Goal: Transaction & Acquisition: Purchase product/service

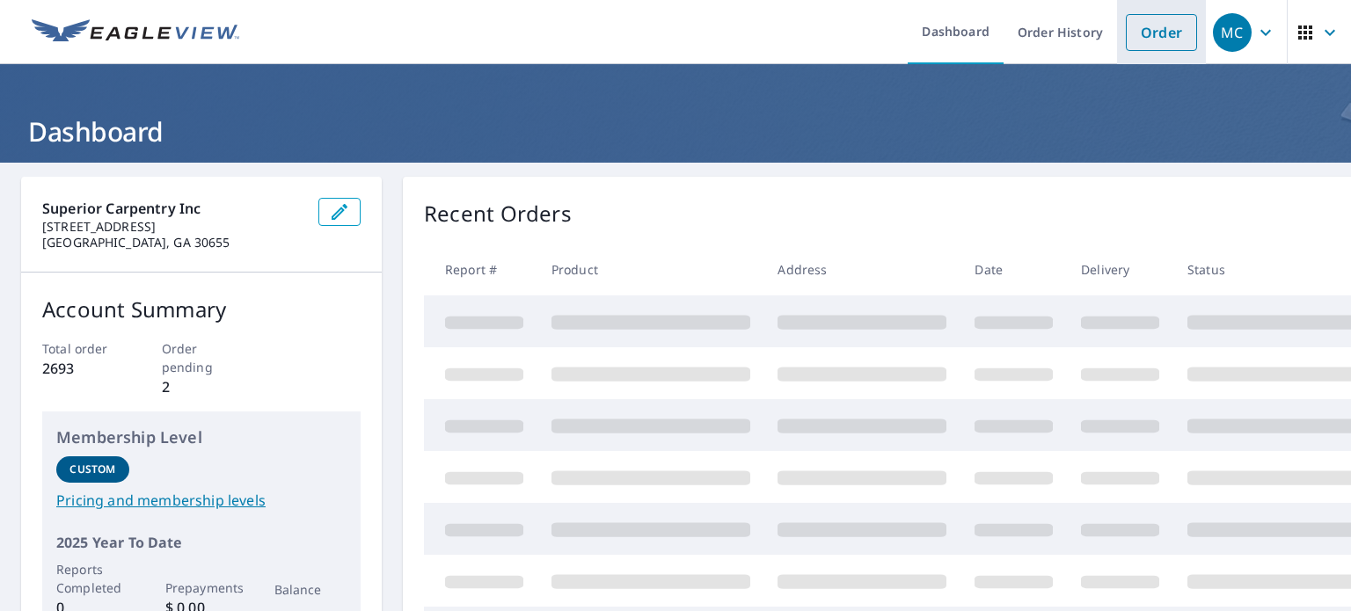
click at [1140, 35] on link "Order" at bounding box center [1161, 32] width 71 height 37
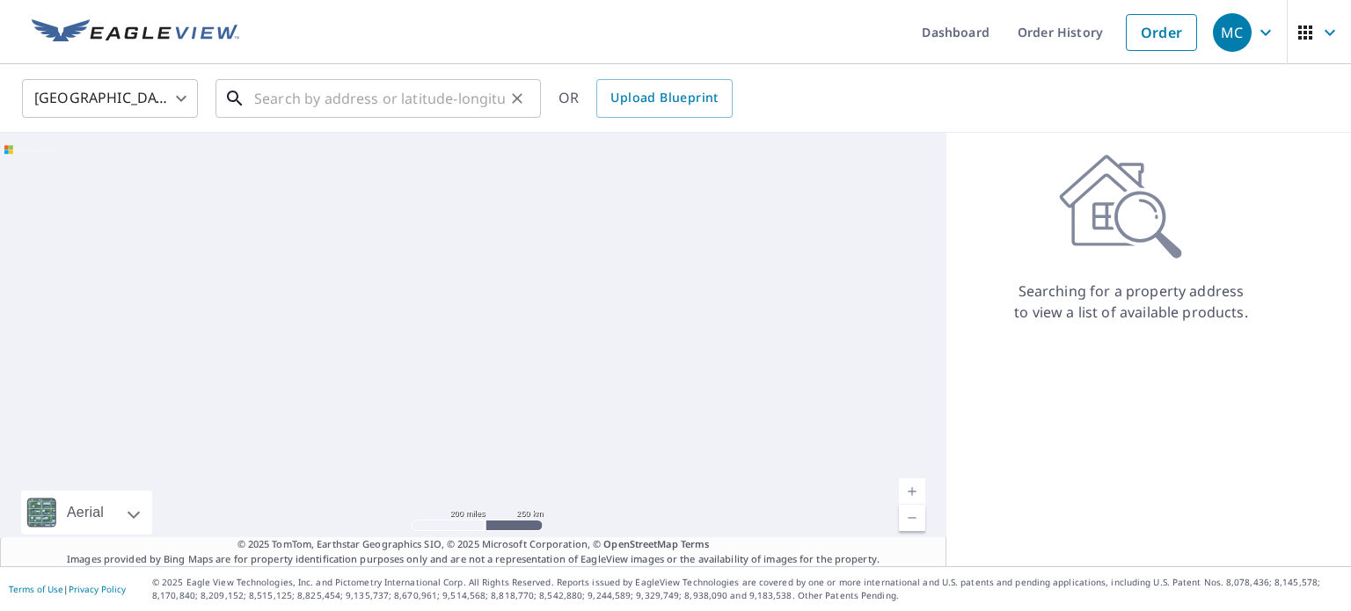
click at [465, 91] on input "text" at bounding box center [379, 98] width 251 height 49
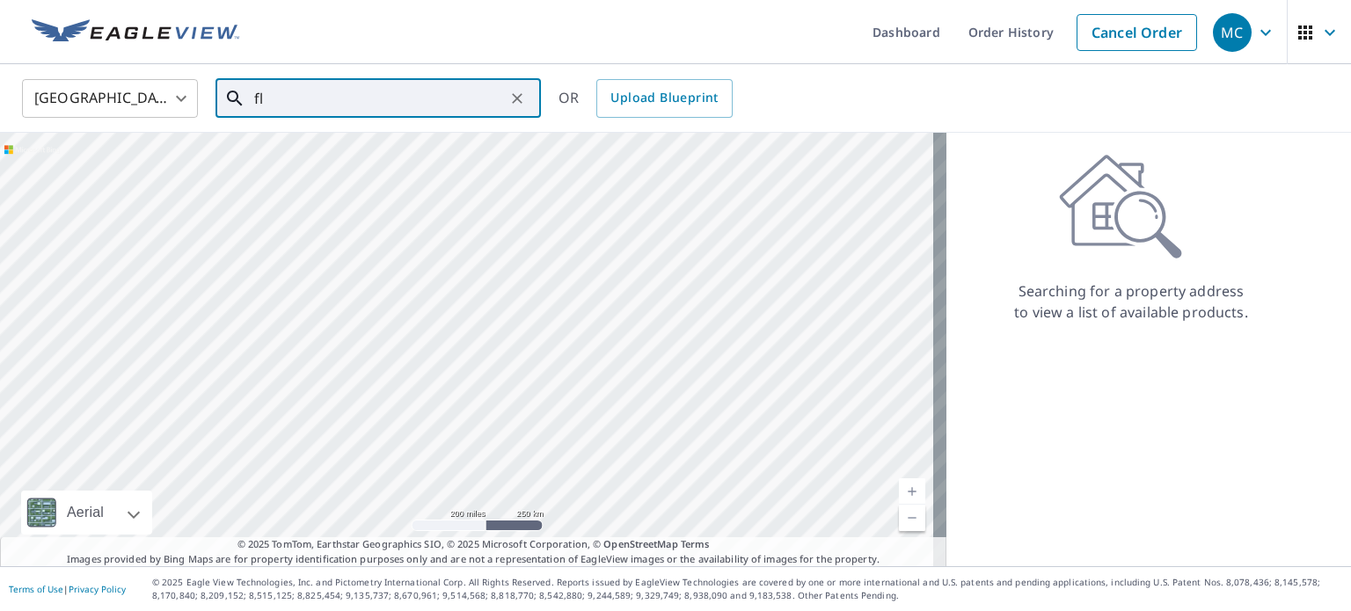
type input "f"
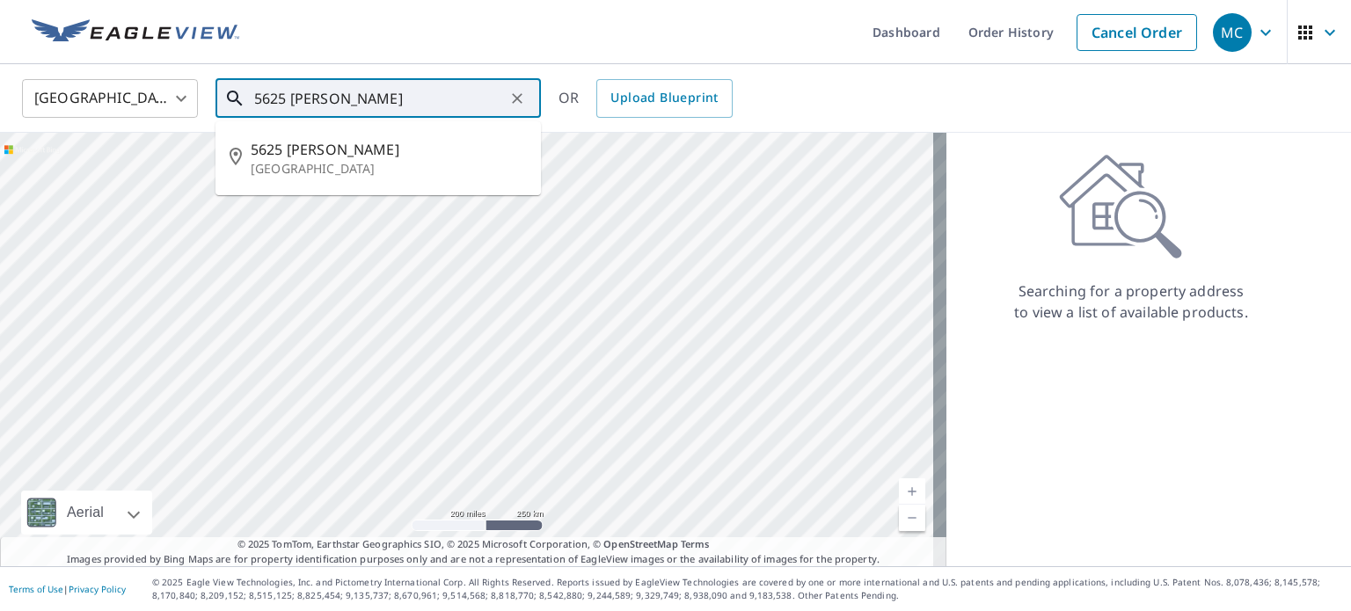
click at [352, 134] on li "[STREET_ADDRESS]" at bounding box center [378, 158] width 325 height 60
type input "[STREET_ADDRESS]"
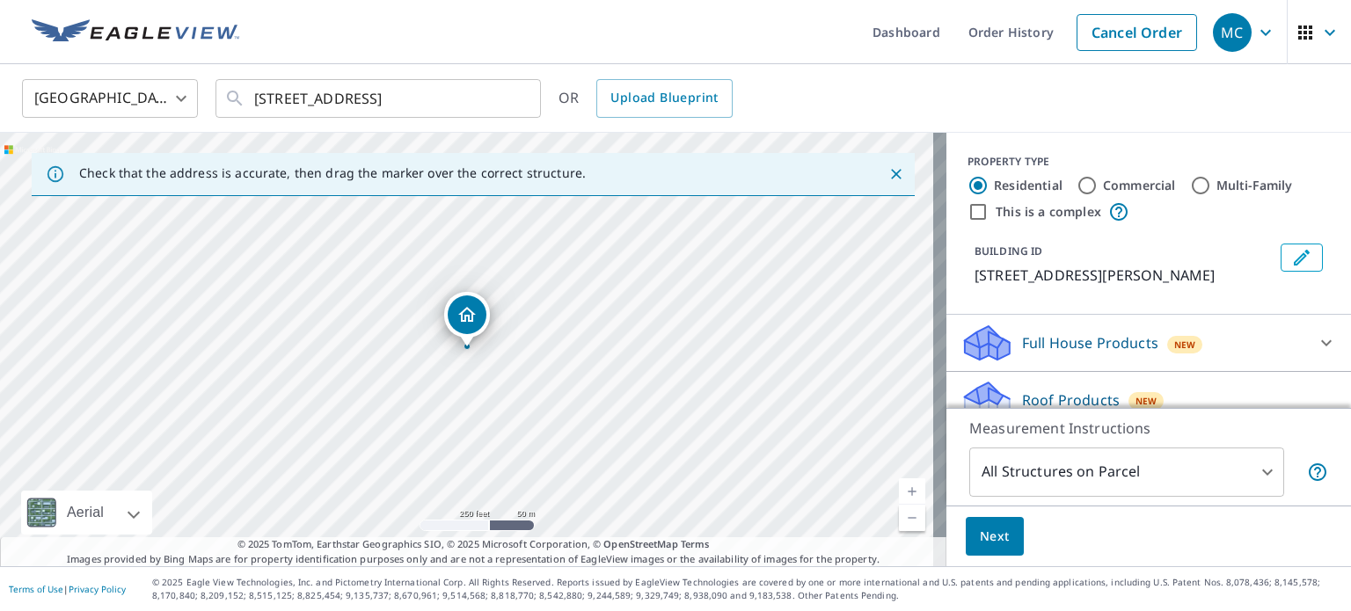
click at [1041, 467] on body "MC MC Dashboard Order History Cancel Order MC [GEOGRAPHIC_DATA] [GEOGRAPHIC_DAT…" at bounding box center [675, 305] width 1351 height 611
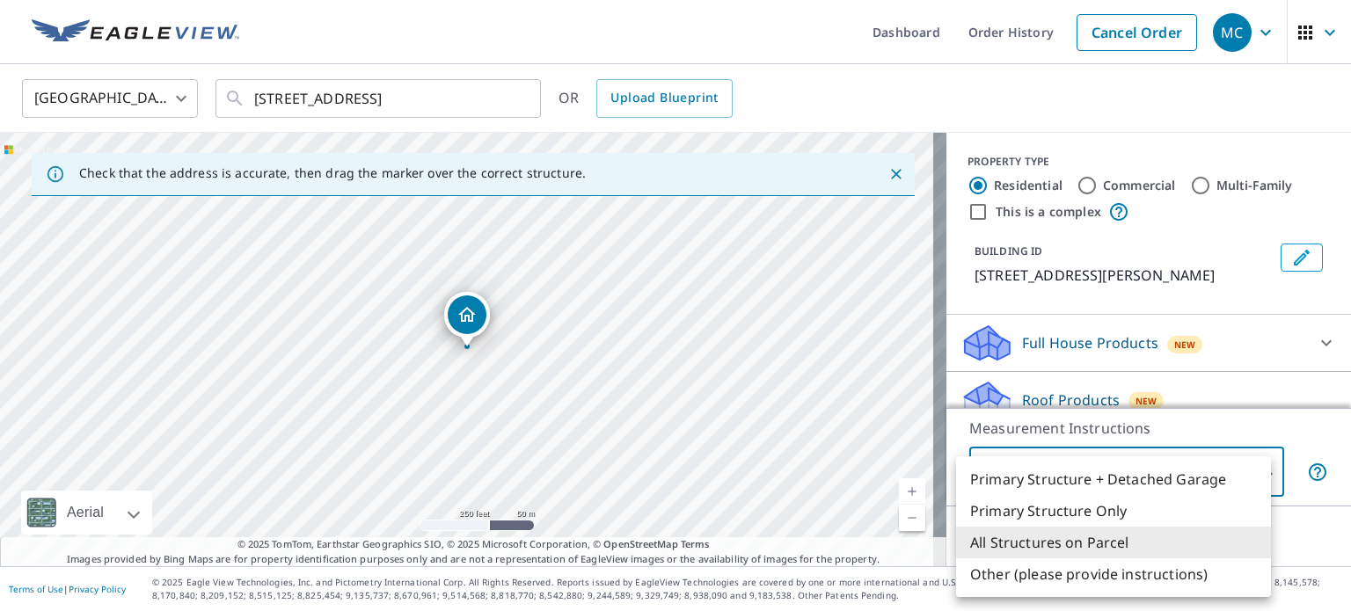
click at [1024, 510] on li "Primary Structure Only" at bounding box center [1113, 511] width 315 height 32
type input "2"
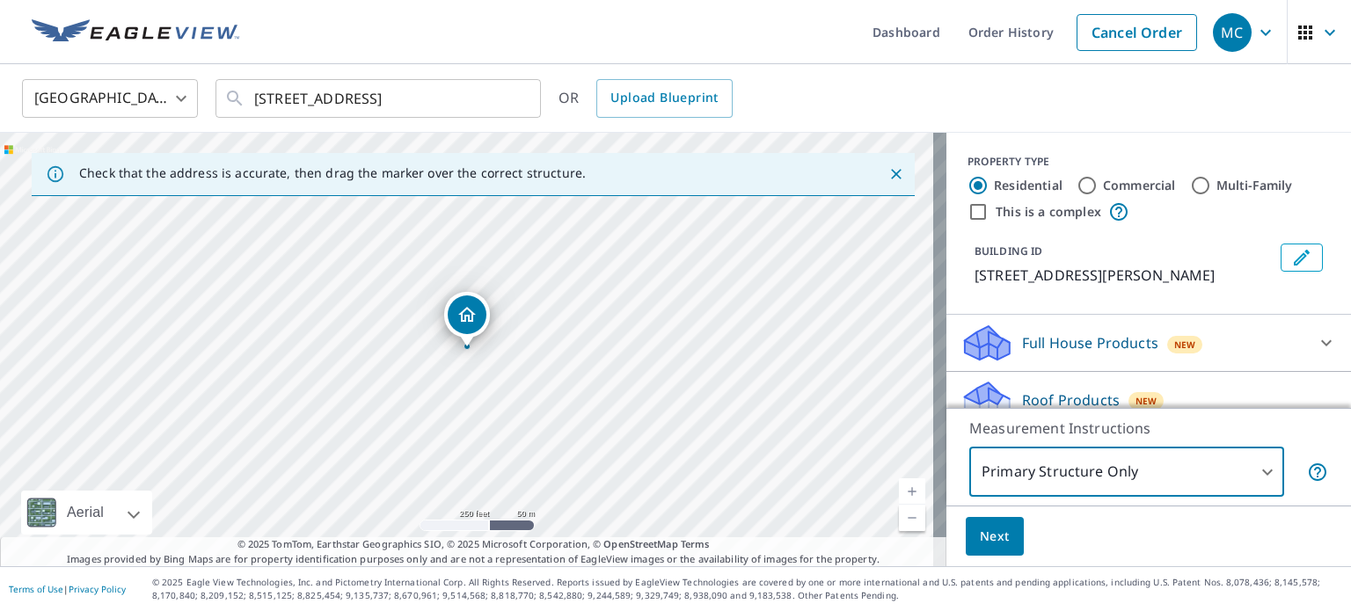
click at [991, 536] on span "Next" at bounding box center [995, 537] width 30 height 22
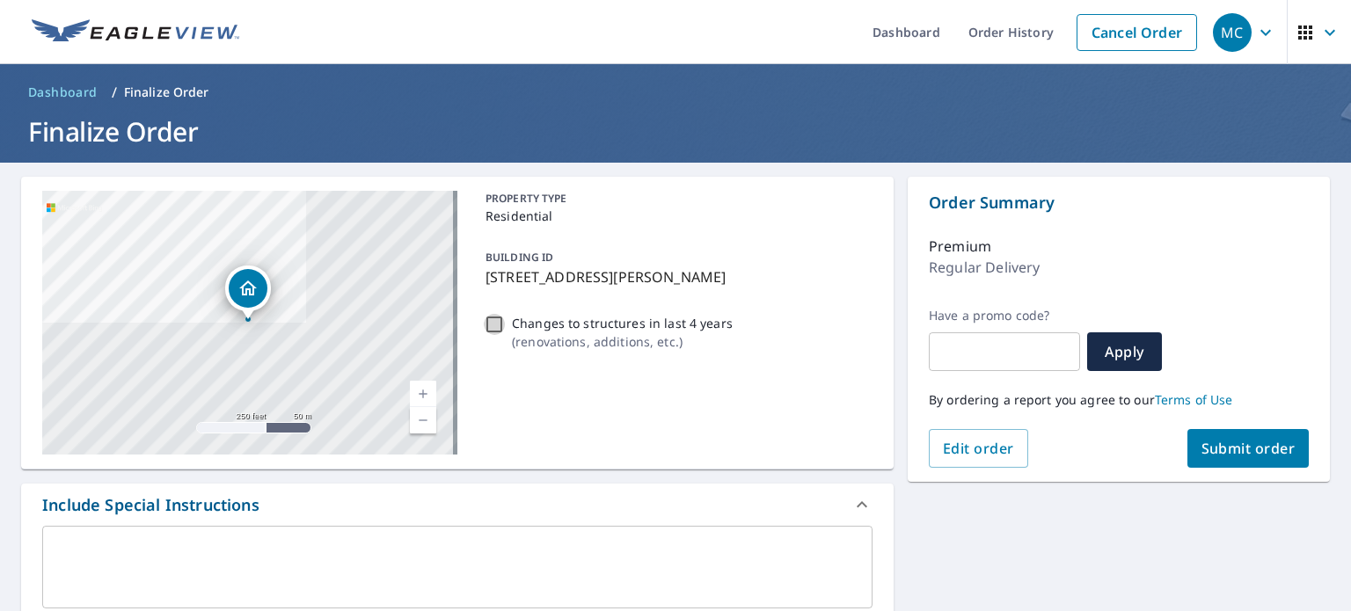
click at [484, 326] on input "Changes to structures in last 4 years ( renovations, additions, etc. )" at bounding box center [494, 324] width 21 height 21
checkbox input "true"
click at [1229, 457] on span "Submit order" at bounding box center [1249, 448] width 94 height 19
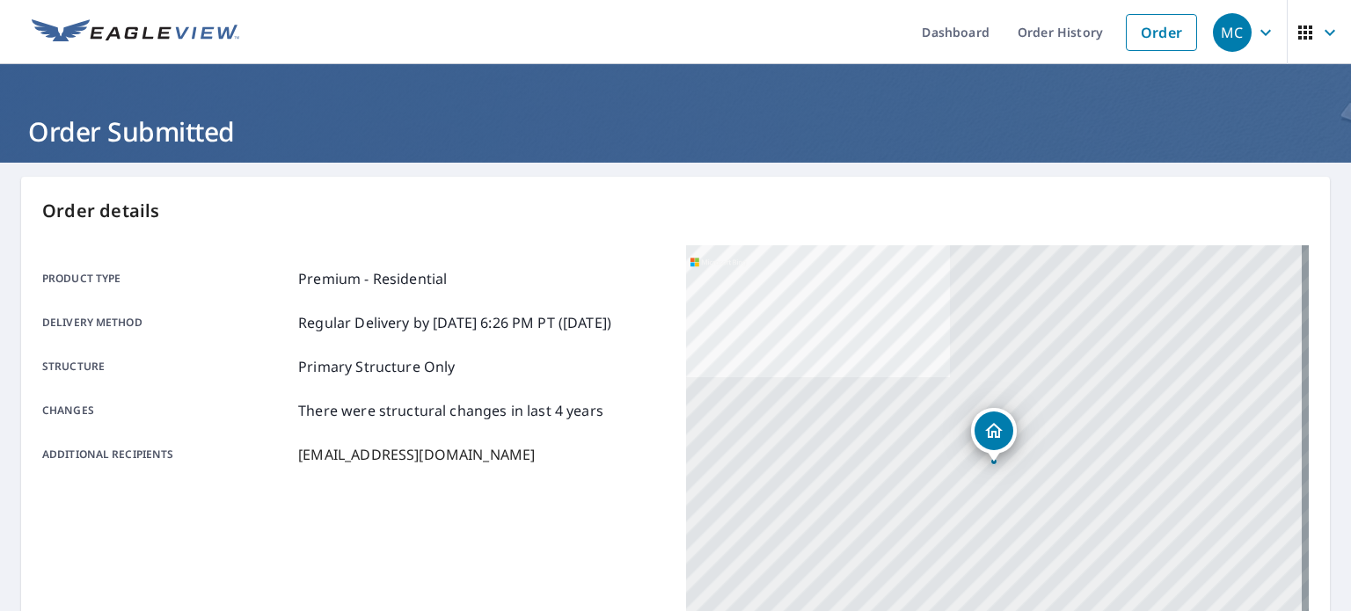
scroll to position [422, 0]
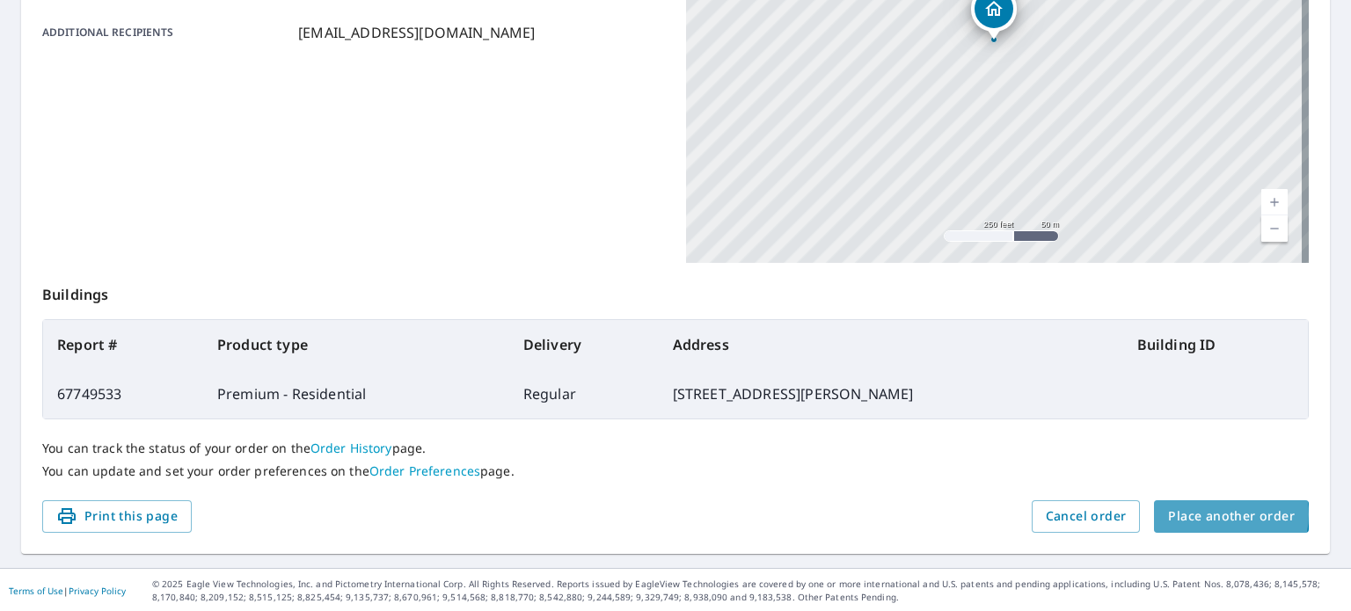
click at [1214, 514] on span "Place another order" at bounding box center [1231, 517] width 127 height 22
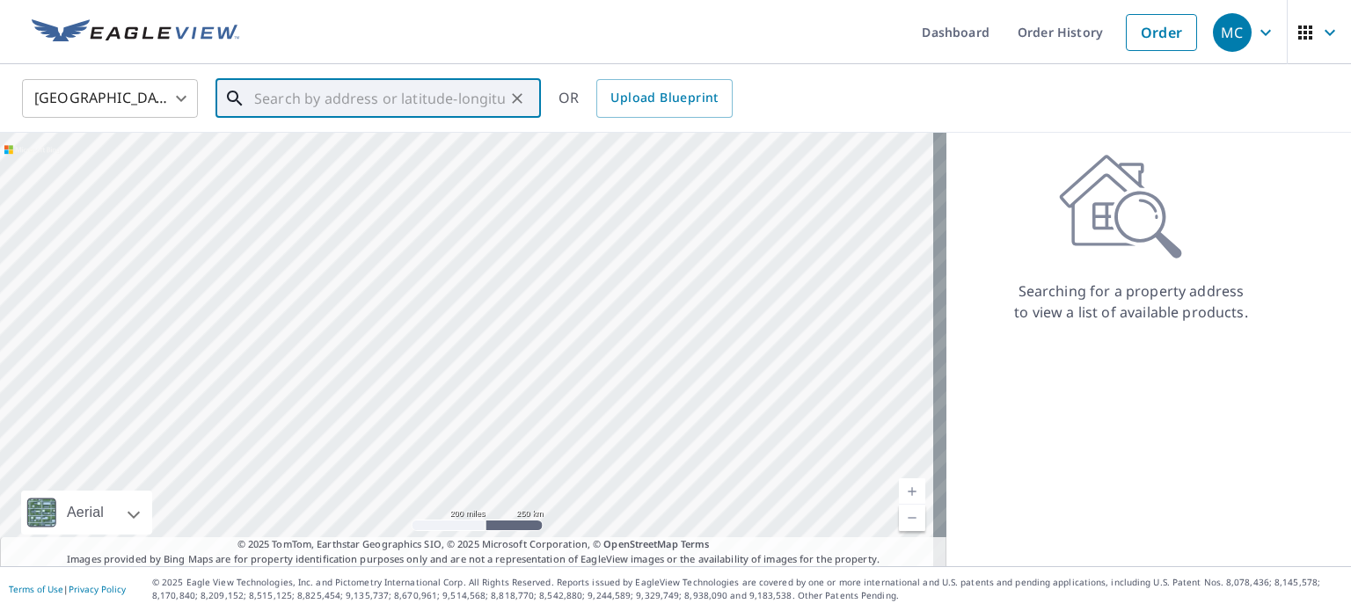
paste input "[STREET_ADDRESS]"
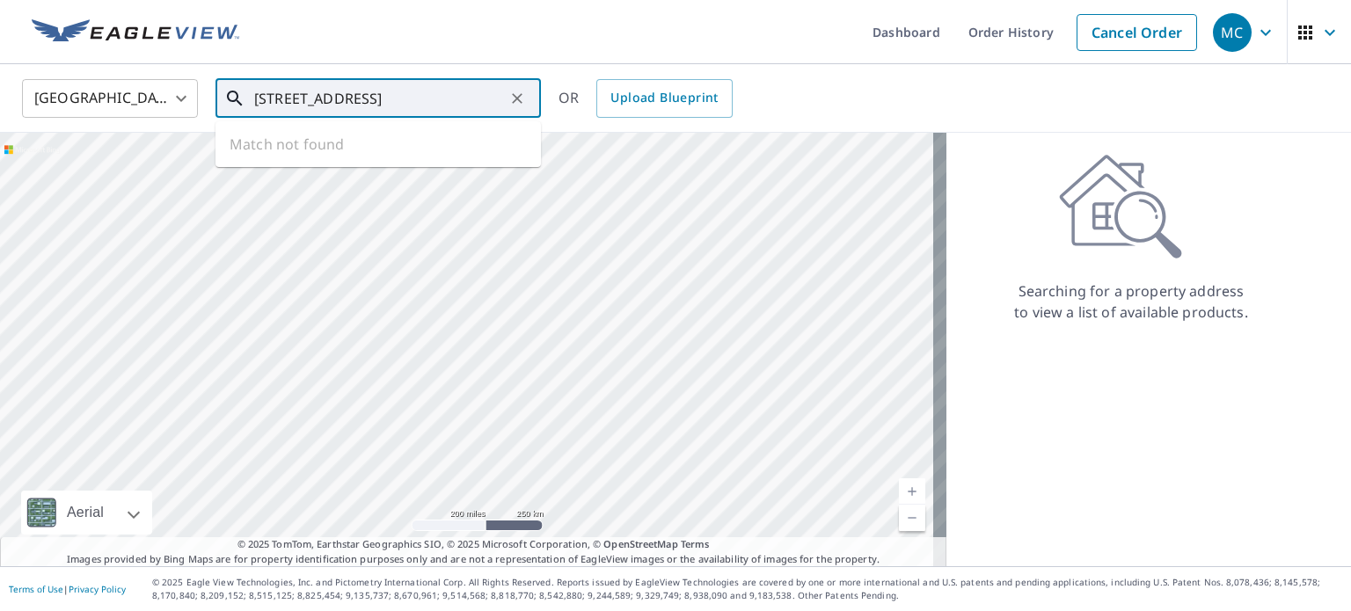
scroll to position [0, 29]
click at [345, 165] on p "Marietta, GA 30062" at bounding box center [389, 169] width 276 height 18
type input "[STREET_ADDRESS][PERSON_NAME]"
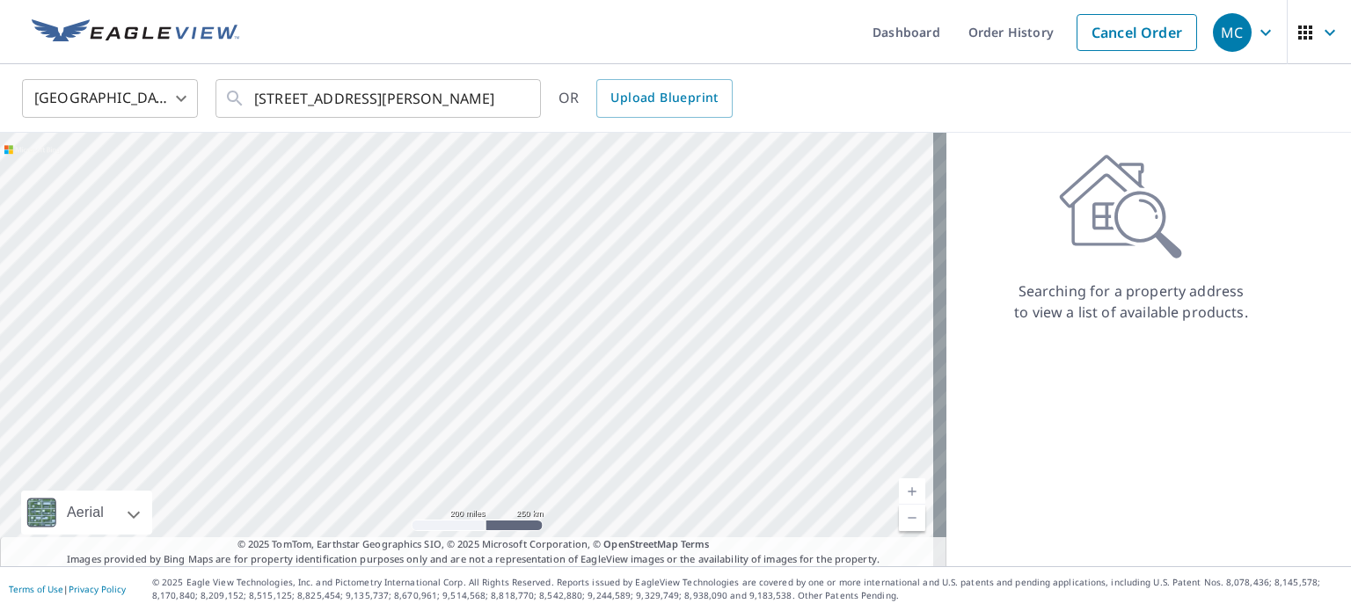
scroll to position [0, 0]
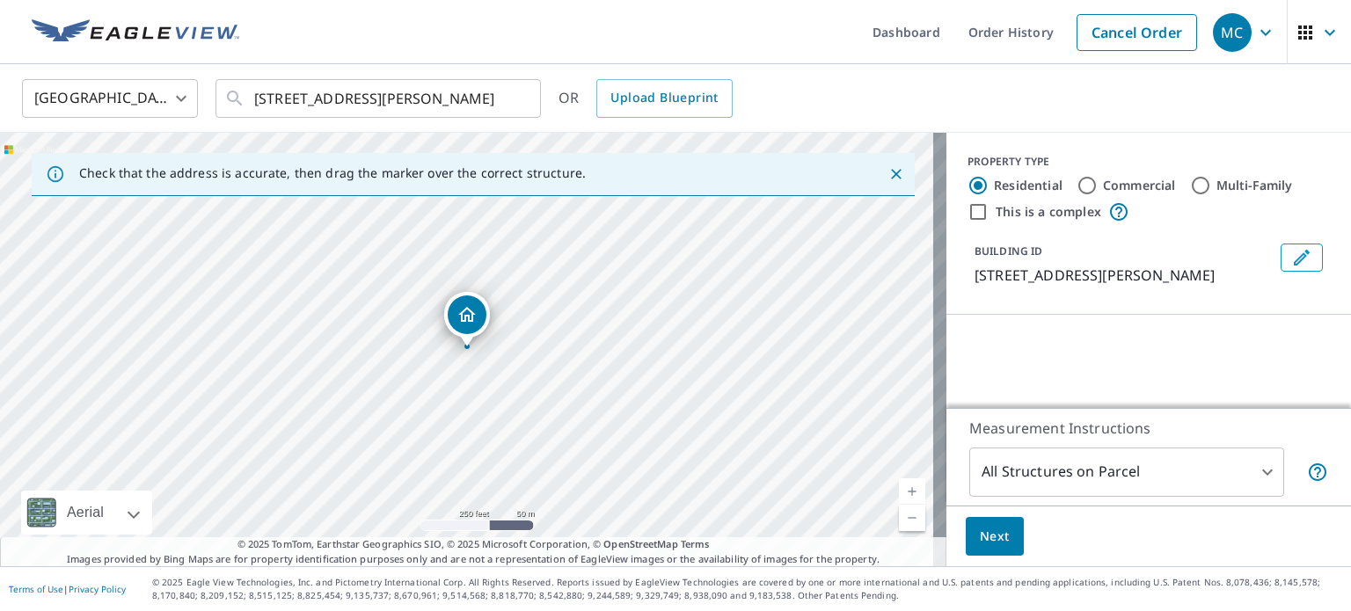
click at [998, 531] on button "Next" at bounding box center [995, 537] width 58 height 40
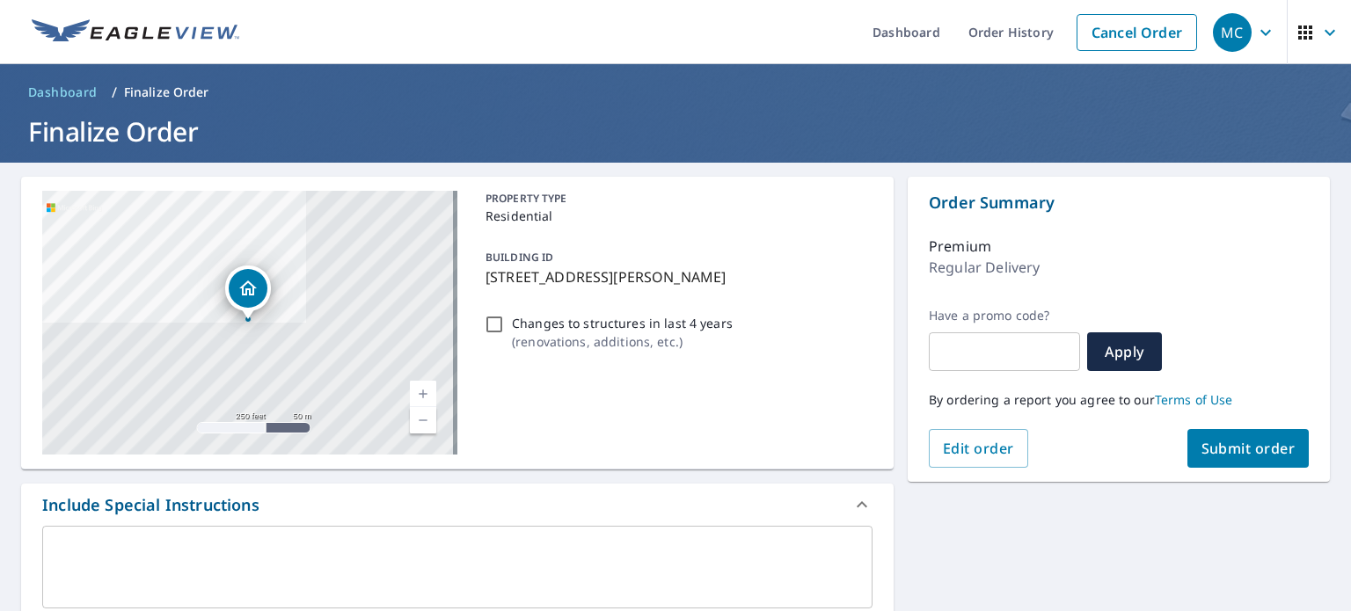
click at [493, 323] on input "Changes to structures in last 4 years ( renovations, additions, etc. )" at bounding box center [494, 324] width 21 height 21
checkbox input "true"
click at [1208, 435] on button "Submit order" at bounding box center [1249, 448] width 122 height 39
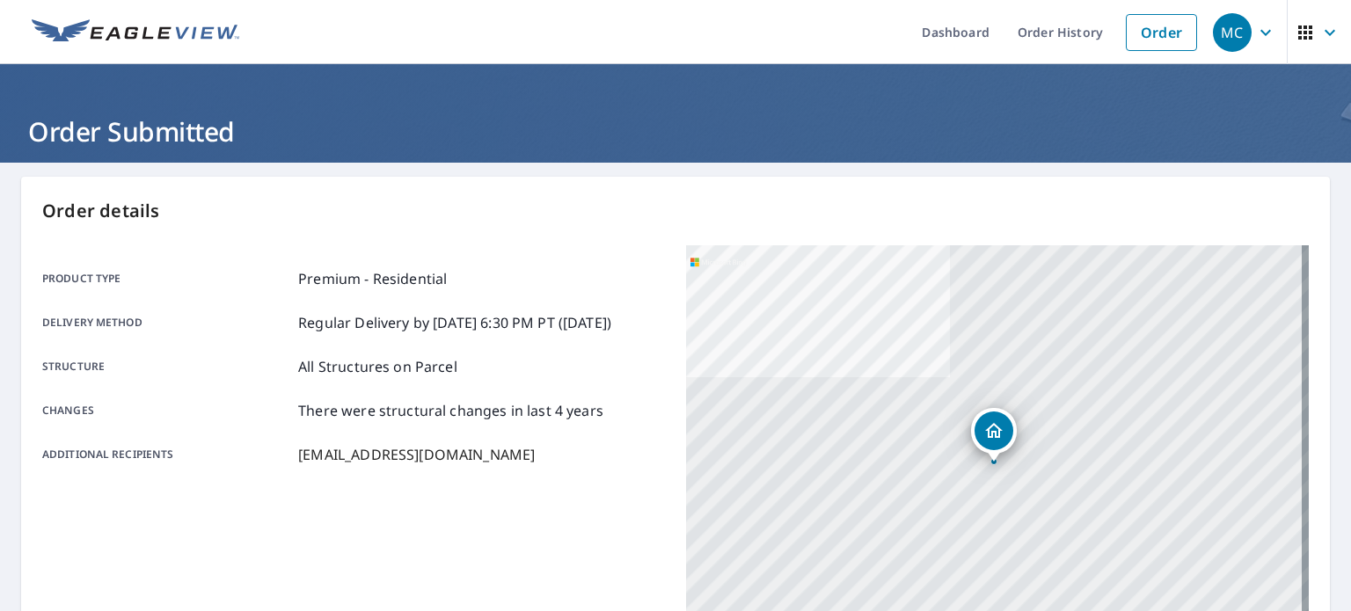
scroll to position [422, 0]
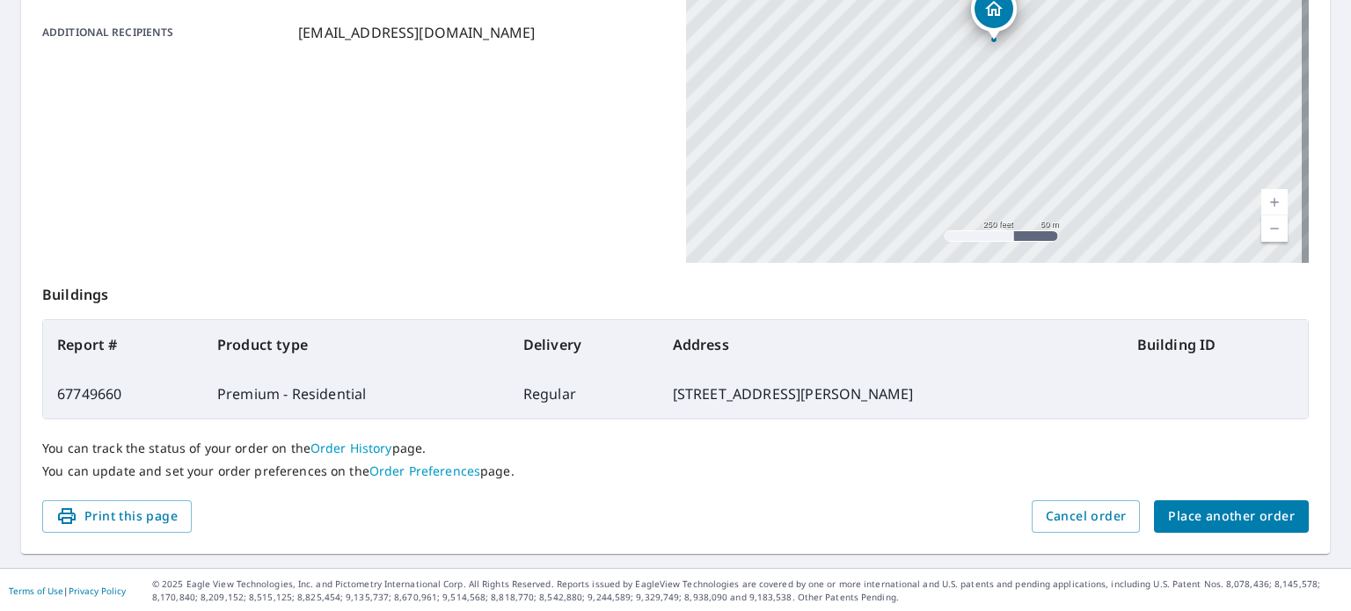
click at [1233, 532] on div "Order details Product type Premium - Residential Delivery method Regular Delive…" at bounding box center [675, 155] width 1309 height 800
click at [1214, 516] on span "Place another order" at bounding box center [1231, 517] width 127 height 22
